Goal: Information Seeking & Learning: Learn about a topic

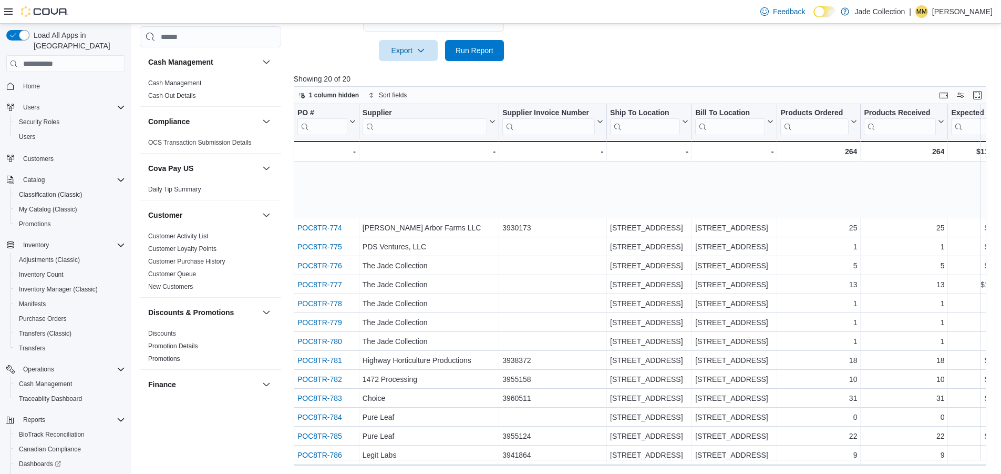
scroll to position [80, 0]
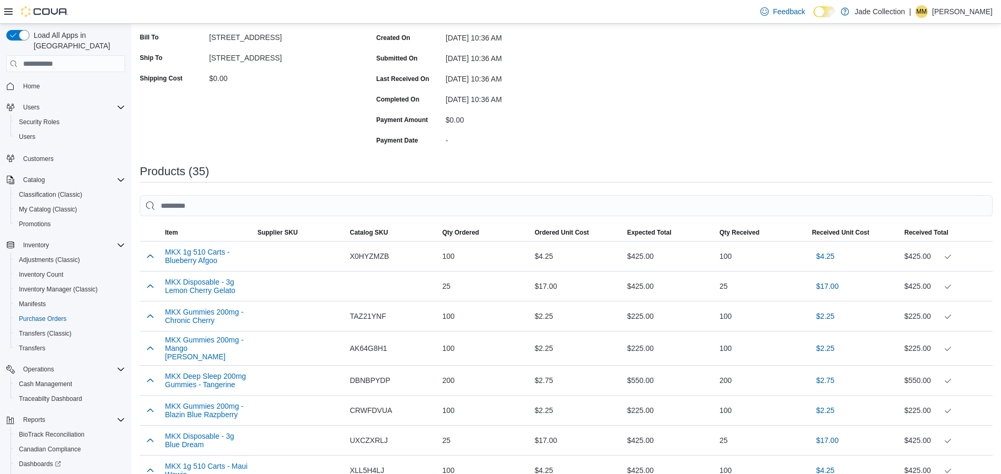
scroll to position [148, 0]
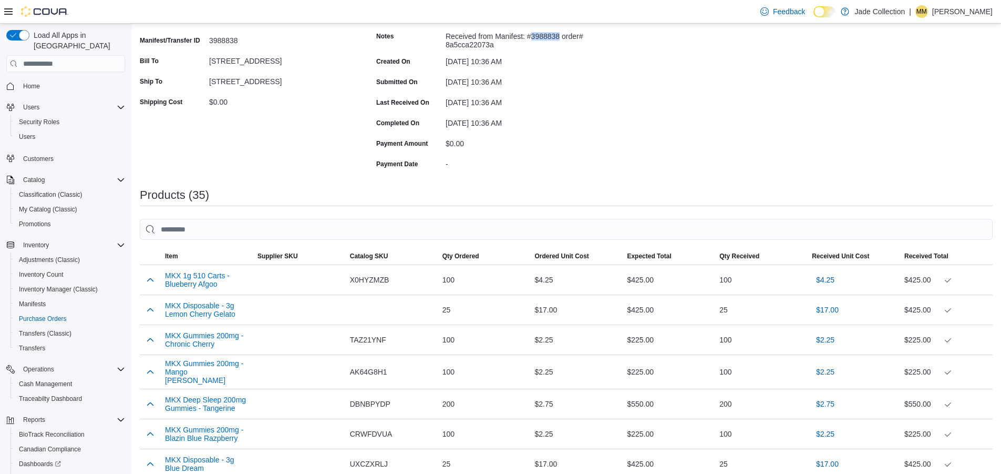
drag, startPoint x: 559, startPoint y: 35, endPoint x: 531, endPoint y: 36, distance: 27.9
click at [531, 36] on div "Received from Manifest: #3988838 order# 8a5cca22073a" at bounding box center [516, 38] width 141 height 21
copy div "3988838"
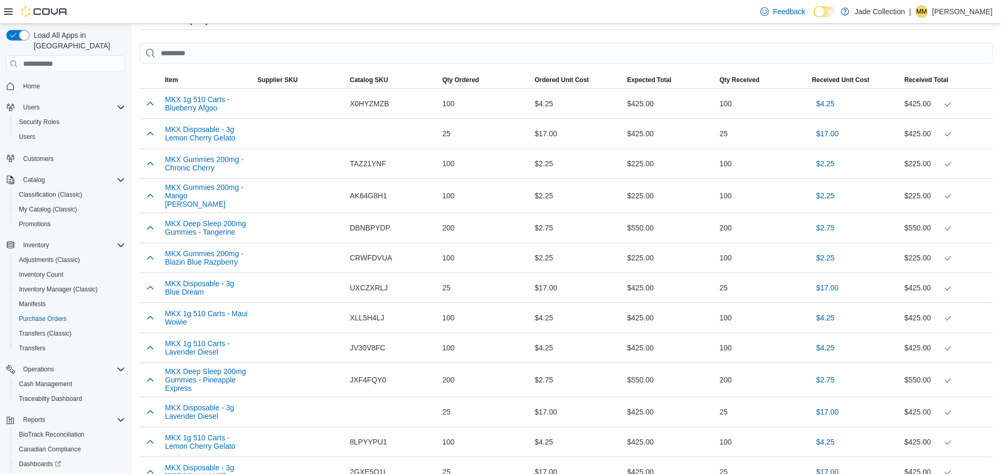
scroll to position [306, 0]
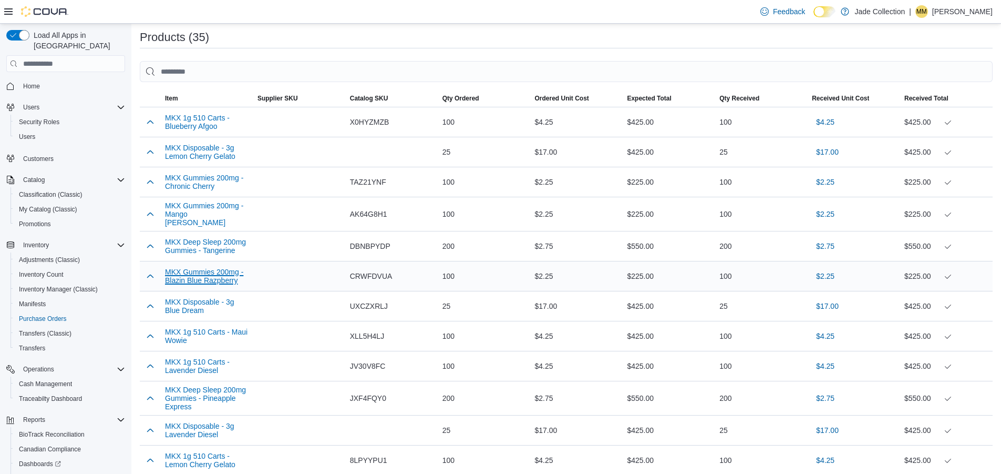
click at [222, 278] on button "MKX Gummies 200mg - Blazin Blue Razpberry" at bounding box center [207, 275] width 84 height 17
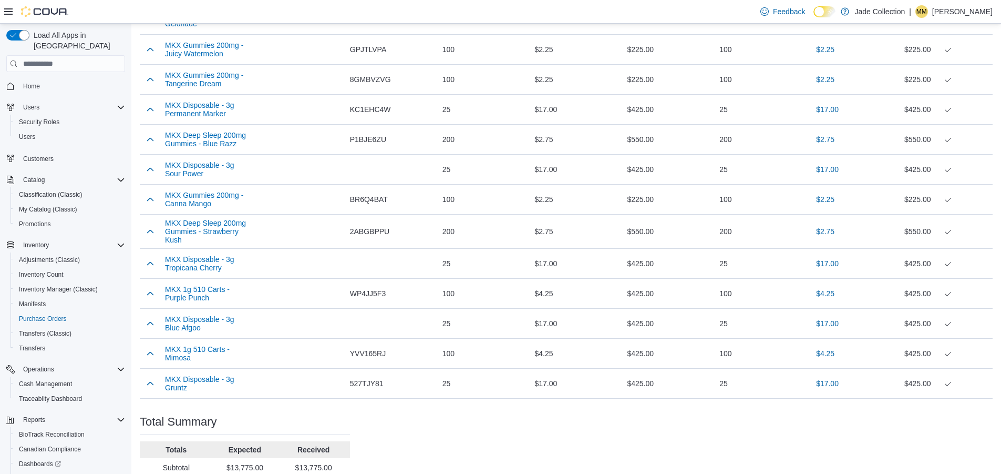
scroll to position [1094, 0]
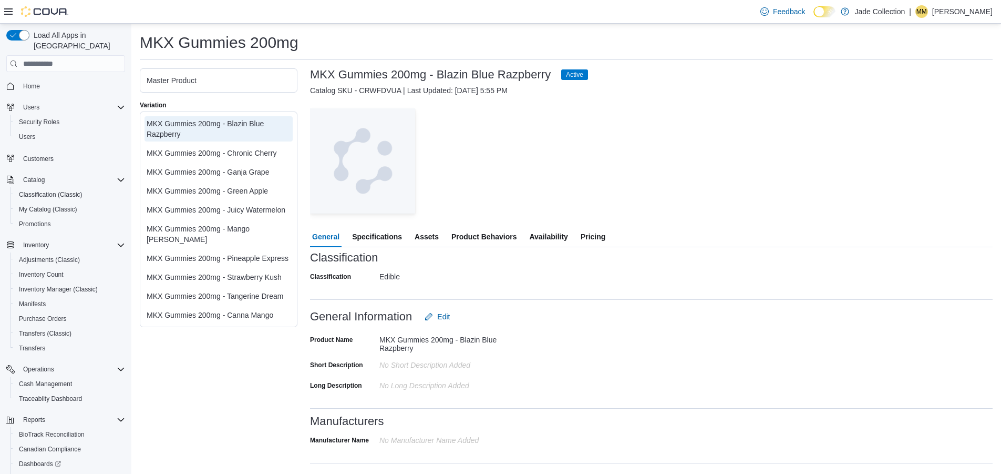
click at [560, 240] on span "Availability" at bounding box center [548, 236] width 38 height 21
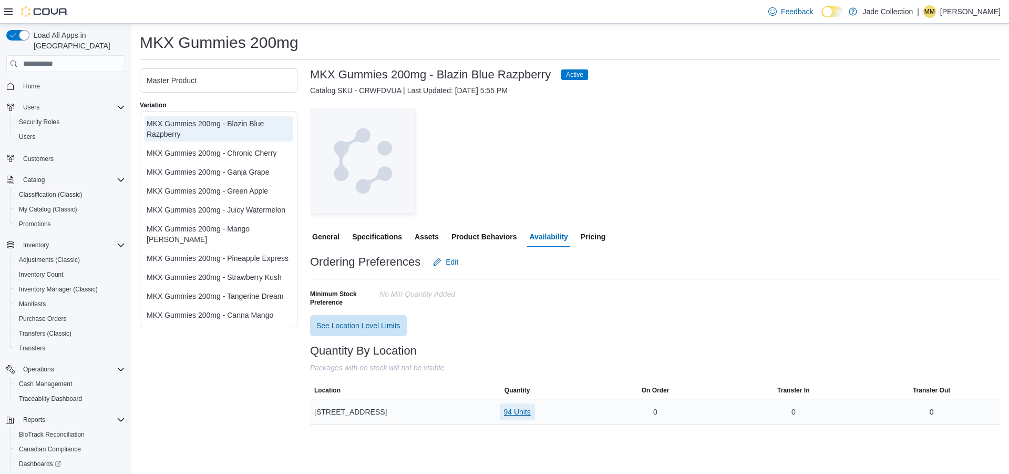
click at [509, 408] on span "94 Units" at bounding box center [517, 411] width 27 height 11
click at [594, 233] on span "Pricing" at bounding box center [593, 236] width 25 height 21
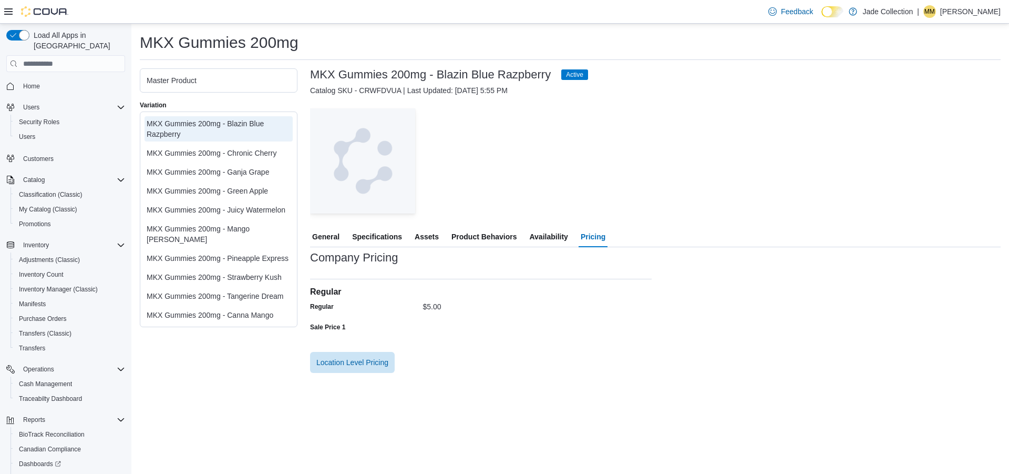
click at [508, 236] on span "Product Behaviors" at bounding box center [483, 236] width 65 height 21
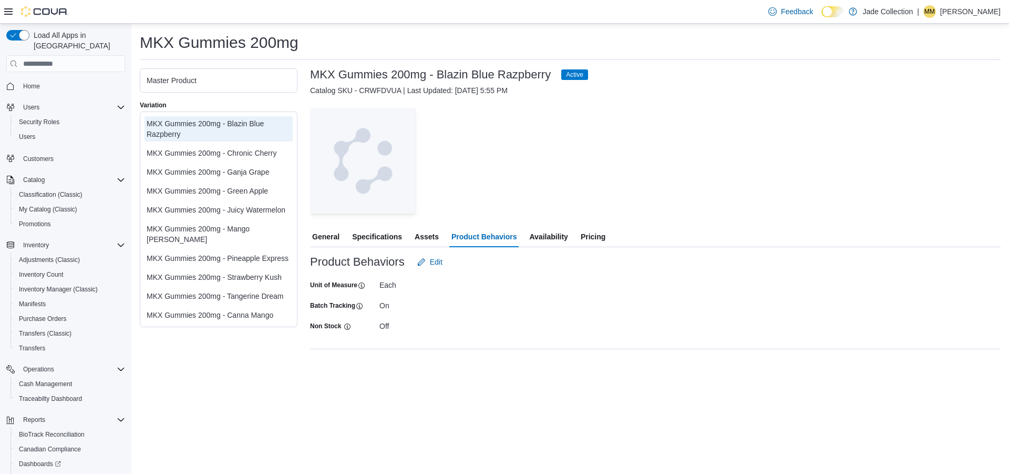
click at [425, 236] on span "Assets" at bounding box center [427, 236] width 24 height 21
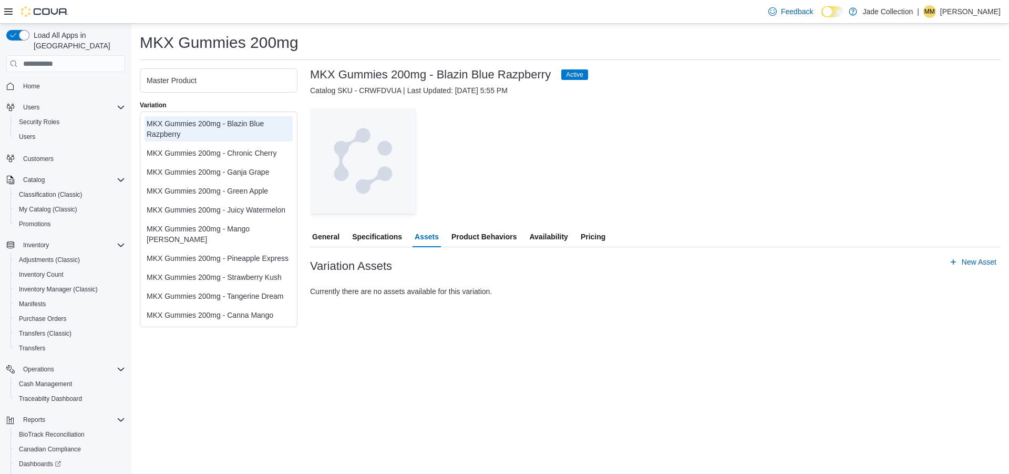
click at [394, 233] on span "Specifications" at bounding box center [377, 236] width 50 height 21
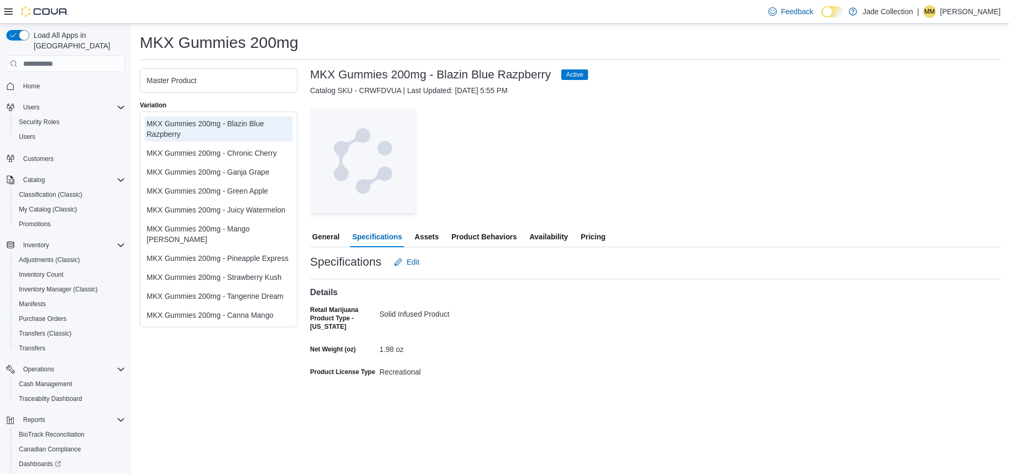
click at [333, 237] on span "General" at bounding box center [325, 236] width 27 height 21
